Goal: Navigation & Orientation: Find specific page/section

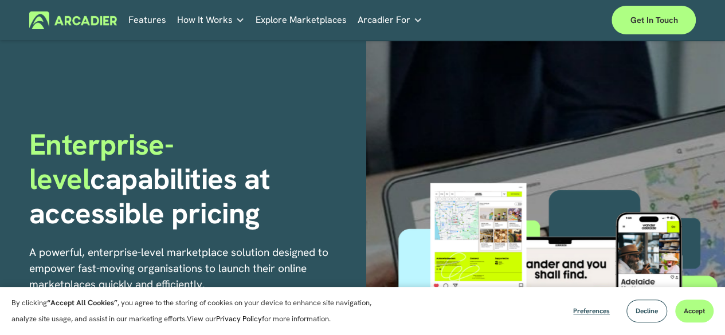
click at [467, 88] on div at bounding box center [560, 301] width 330 height 463
click at [647, 322] on button "Decline" at bounding box center [646, 311] width 41 height 23
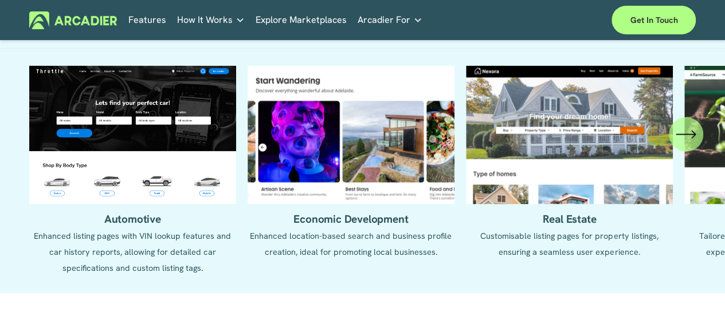
scroll to position [1106, 0]
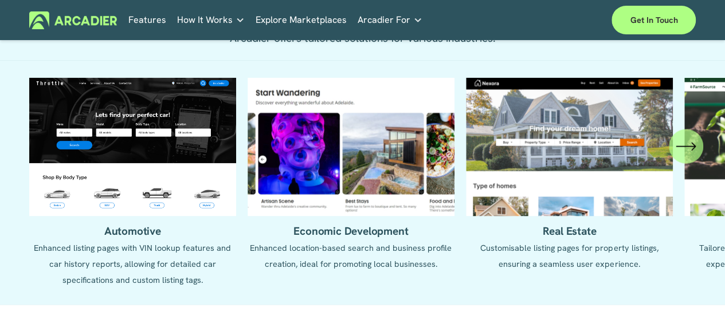
click at [120, 186] on ul "Automotive Enhanced listing pages with VIN lookup features and car history repo…" at bounding box center [362, 183] width 667 height 211
click at [283, 12] on link "Explore Marketplaces" at bounding box center [301, 20] width 91 height 18
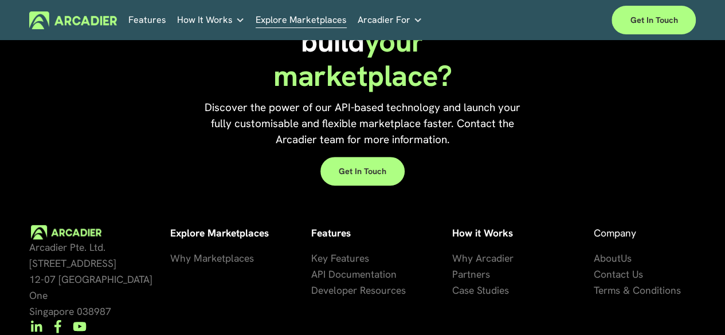
scroll to position [2405, 0]
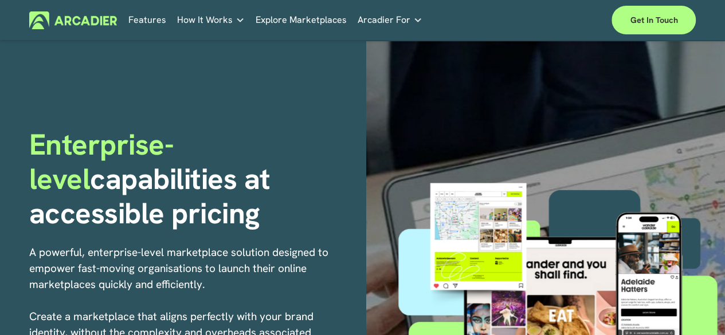
click at [266, 17] on link "Explore Marketplaces" at bounding box center [301, 20] width 91 height 18
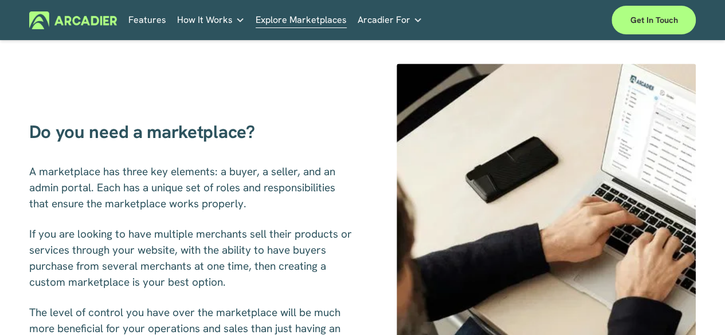
scroll to position [421, 0]
